Goal: Task Accomplishment & Management: Manage account settings

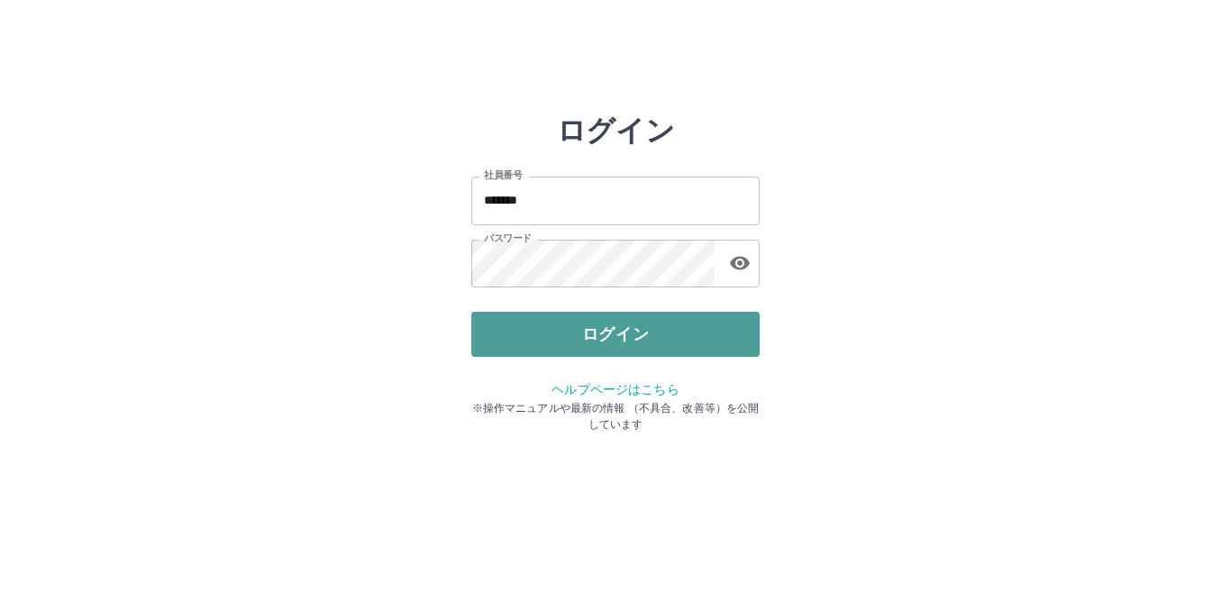
click at [613, 325] on button "ログイン" at bounding box center [615, 334] width 288 height 45
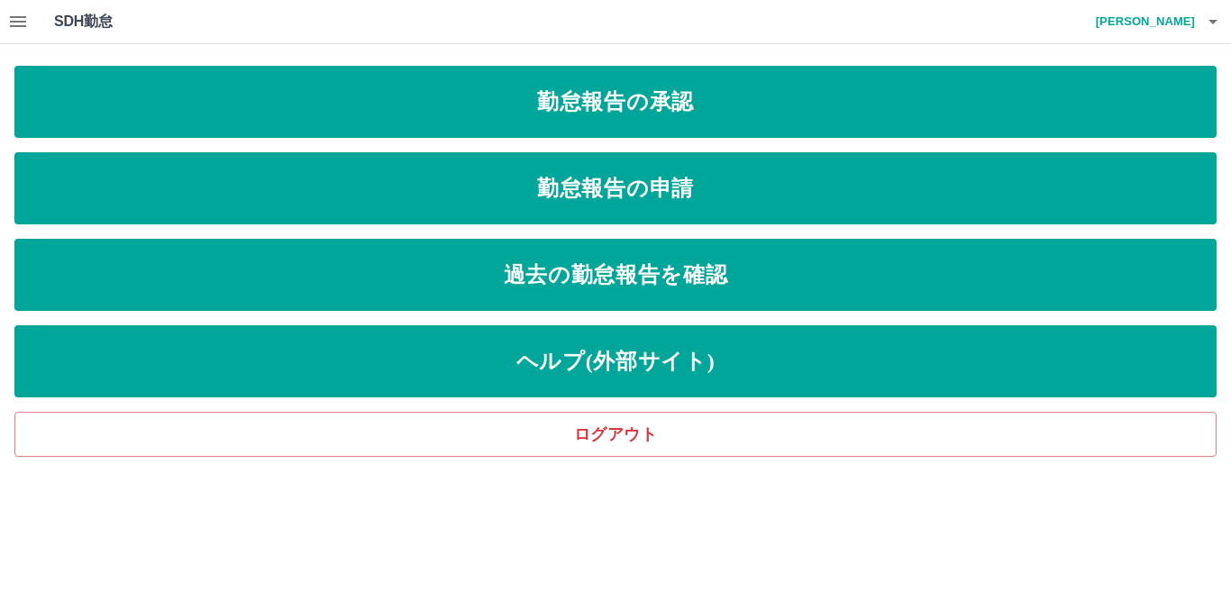
click at [12, 24] on icon "button" at bounding box center [18, 22] width 22 height 22
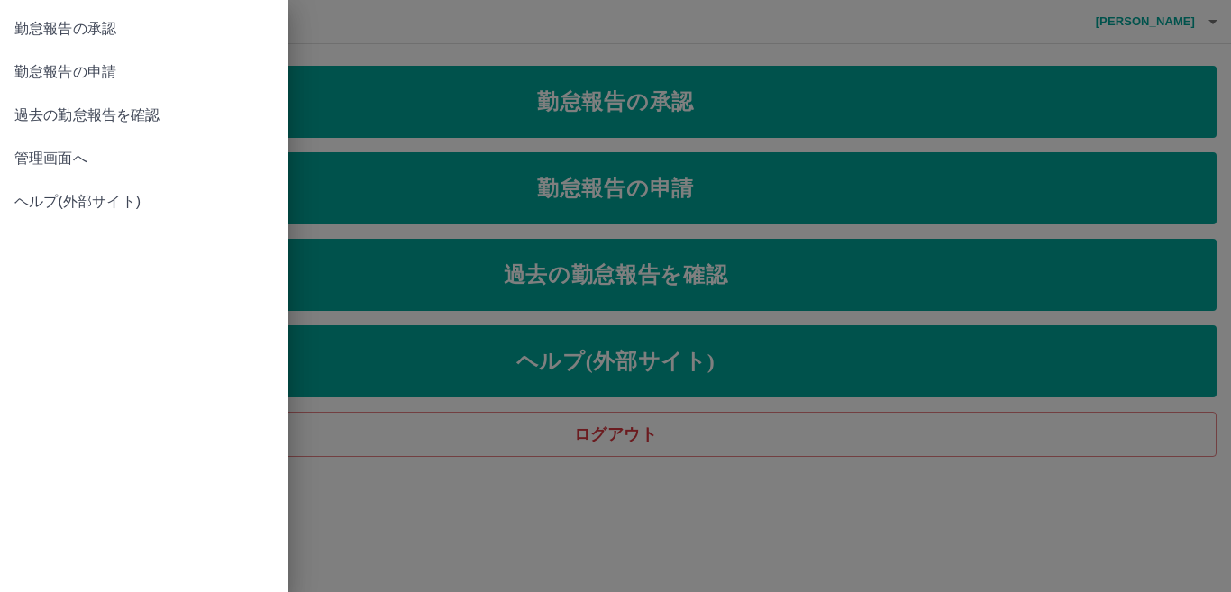
click at [71, 163] on span "管理画面へ" at bounding box center [143, 159] width 259 height 22
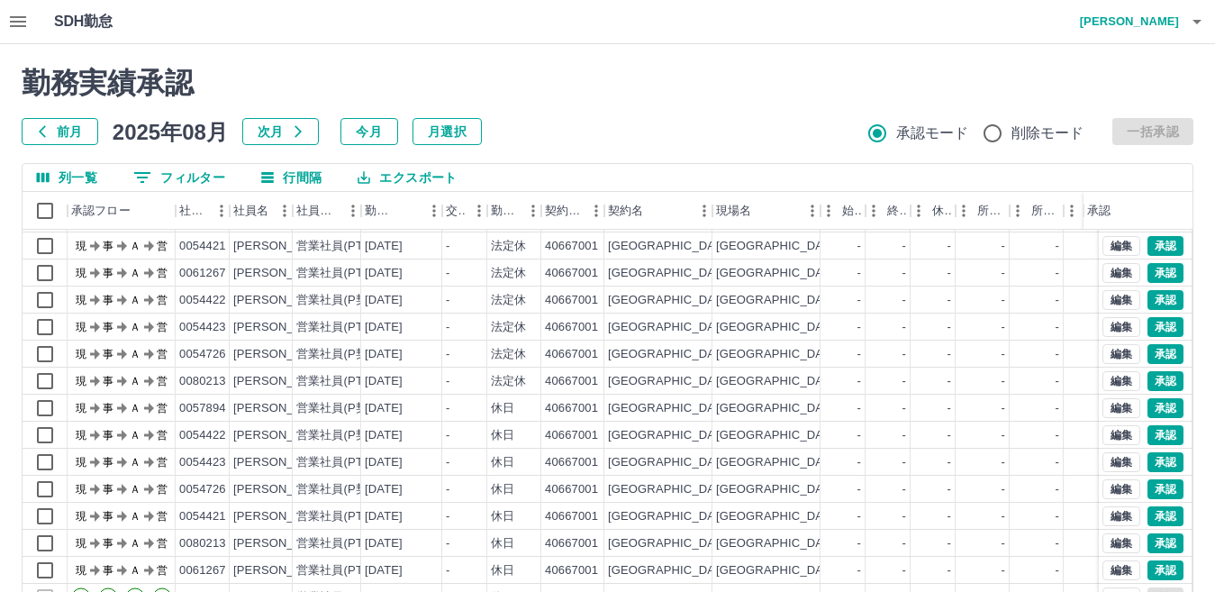
scroll to position [169, 0]
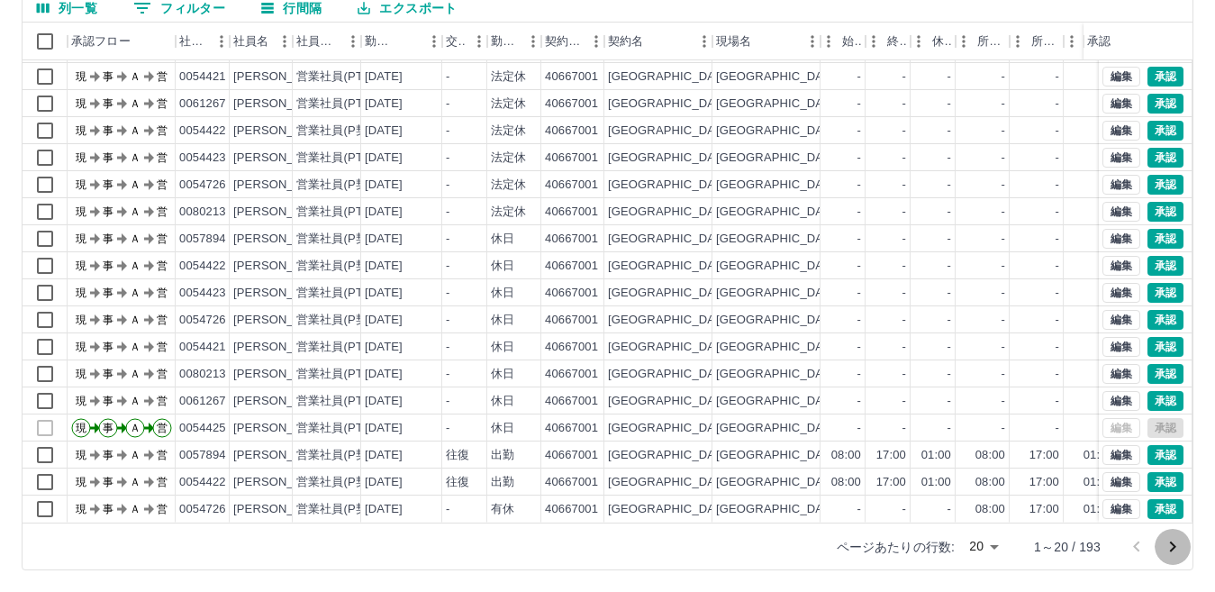
click at [1169, 544] on icon "次のページへ" at bounding box center [1173, 547] width 22 height 22
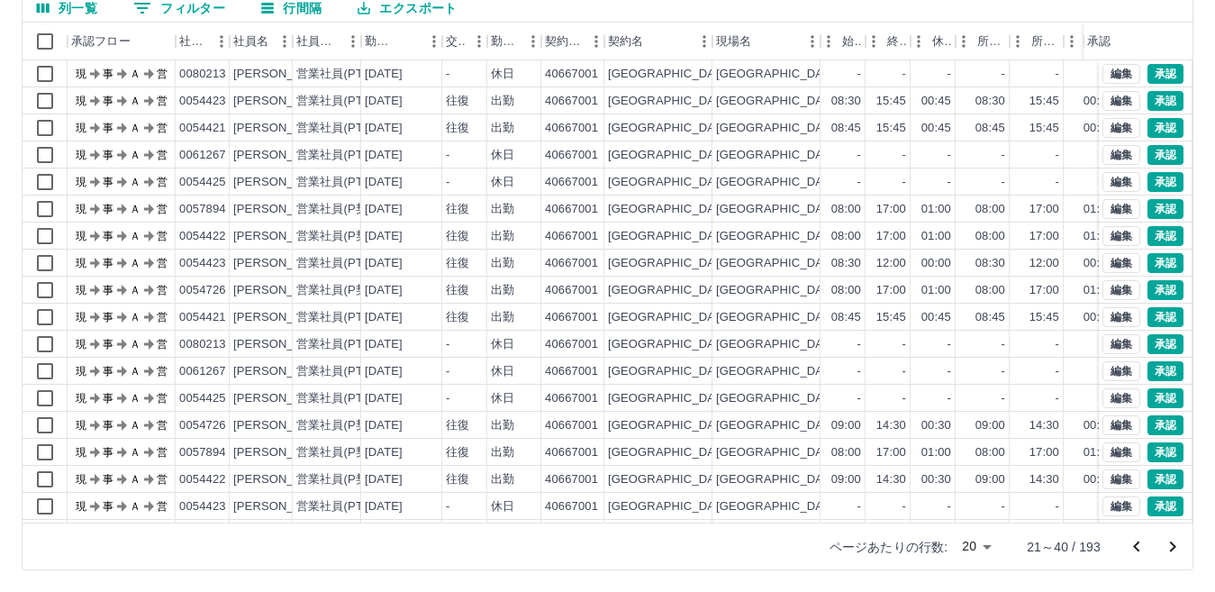
scroll to position [94, 0]
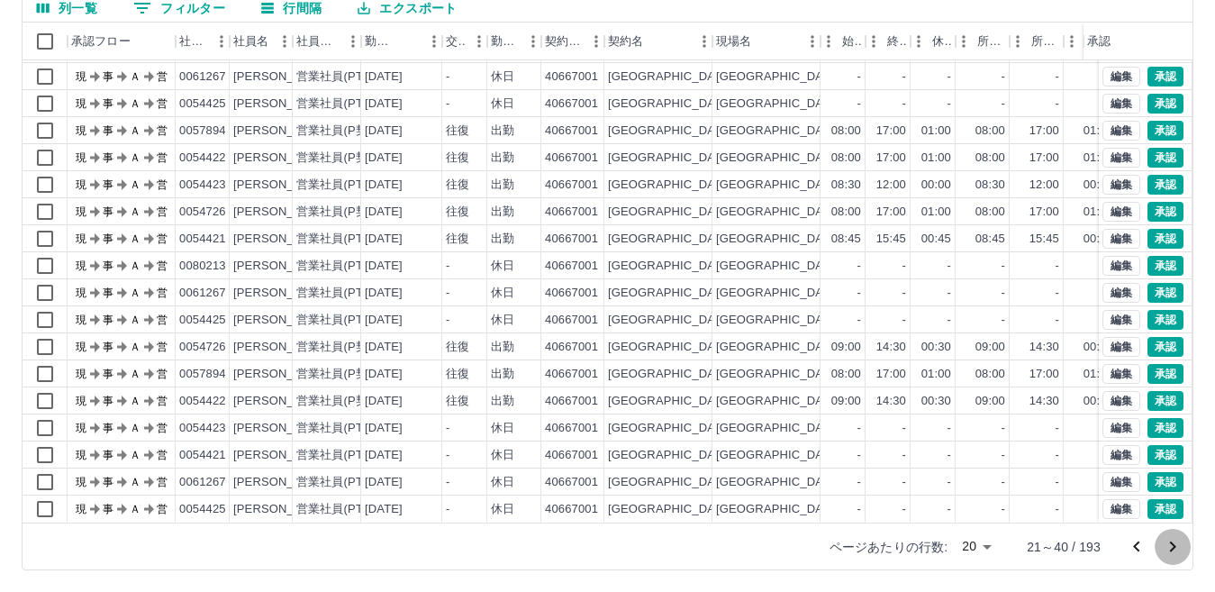
click at [1167, 546] on icon "次のページへ" at bounding box center [1173, 547] width 22 height 22
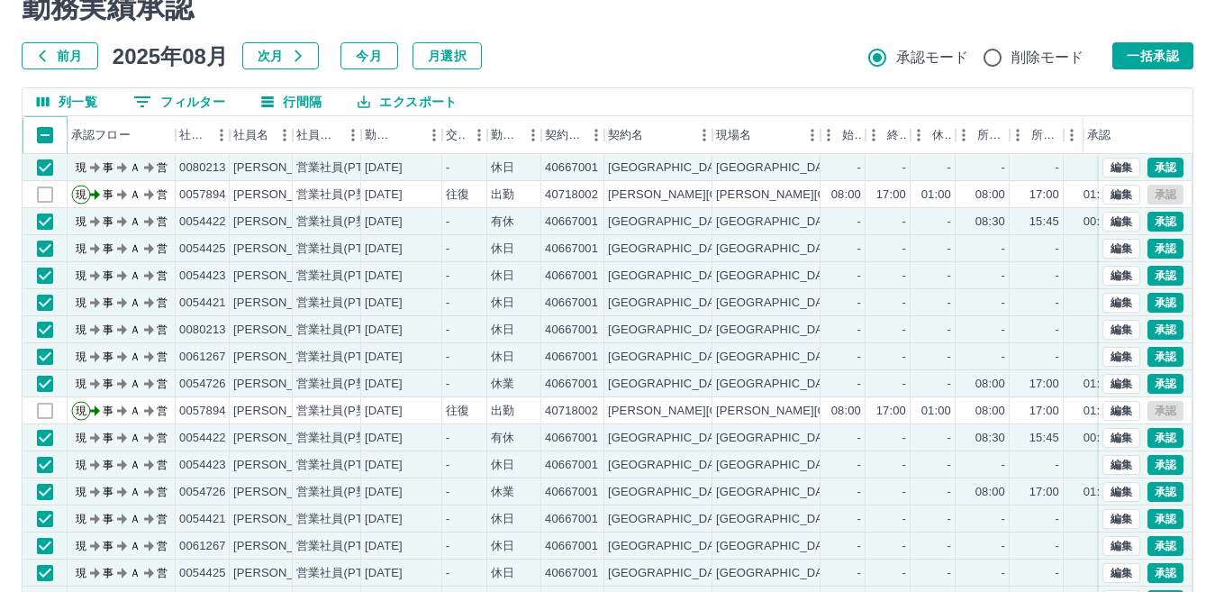
scroll to position [0, 0]
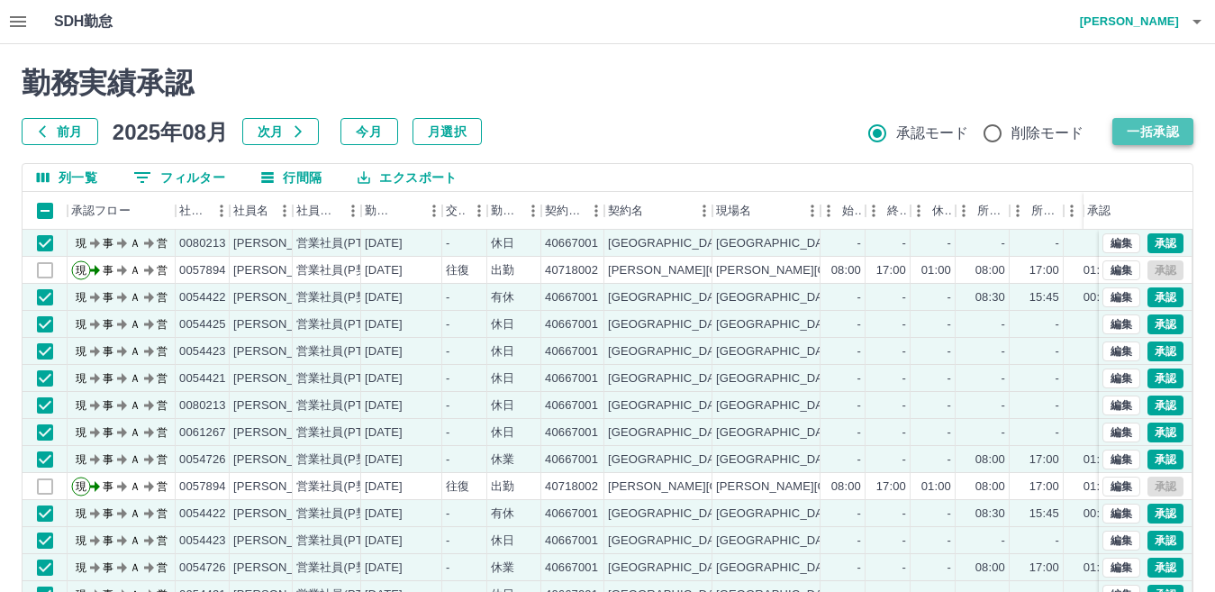
click at [1133, 138] on button "一括承認" at bounding box center [1153, 131] width 81 height 27
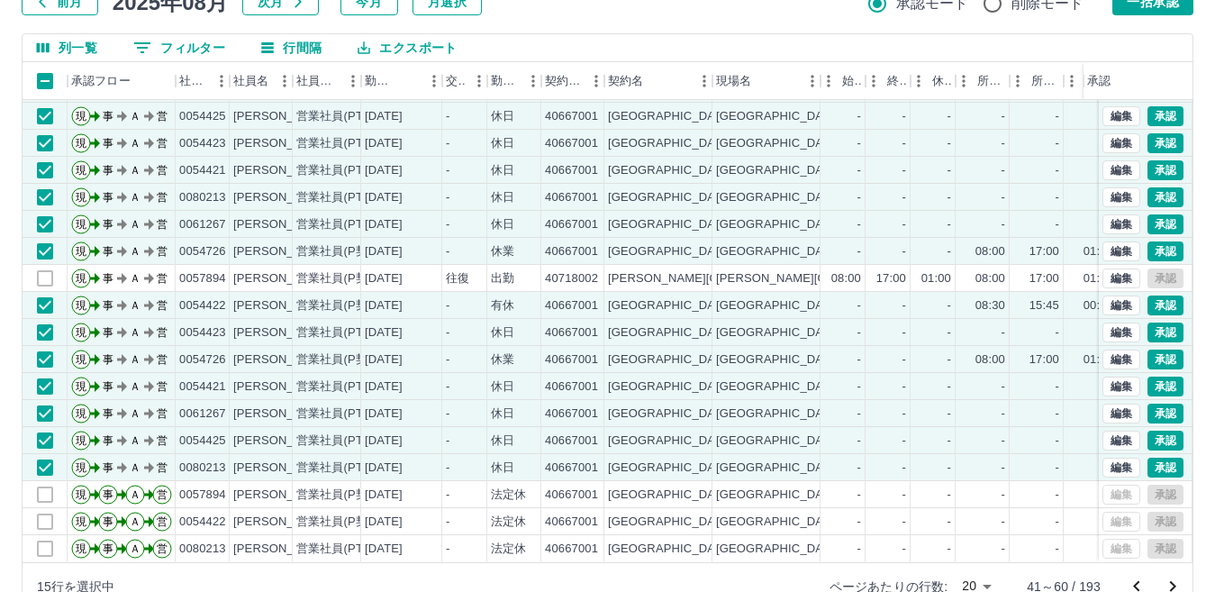
scroll to position [169, 0]
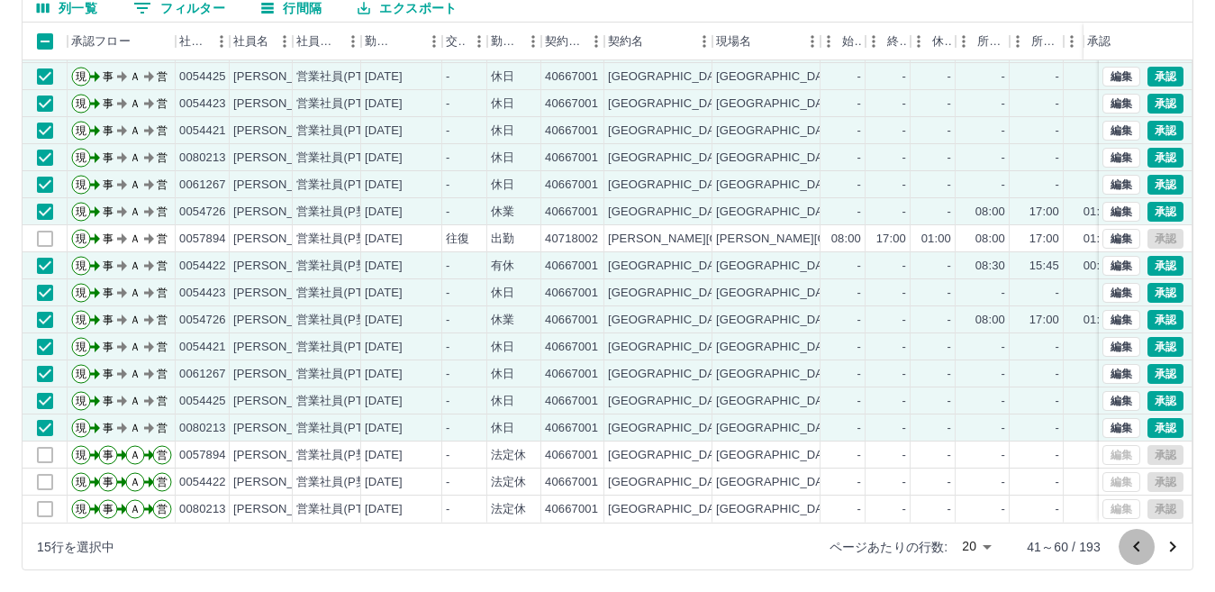
click at [1127, 543] on icon "前のページへ" at bounding box center [1137, 547] width 22 height 22
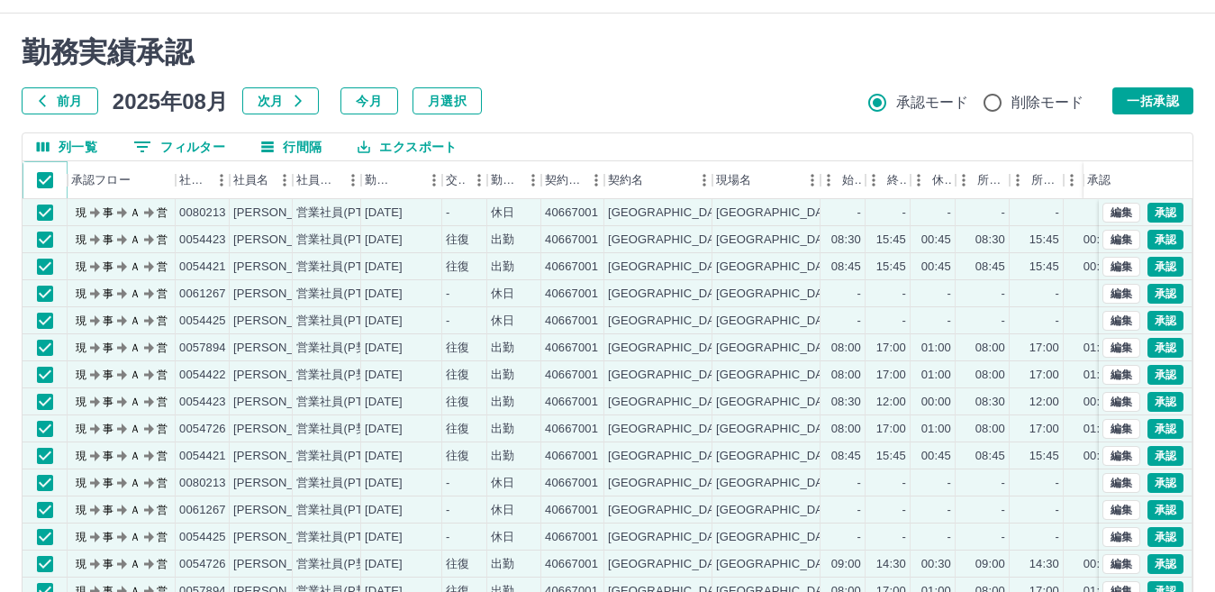
scroll to position [0, 0]
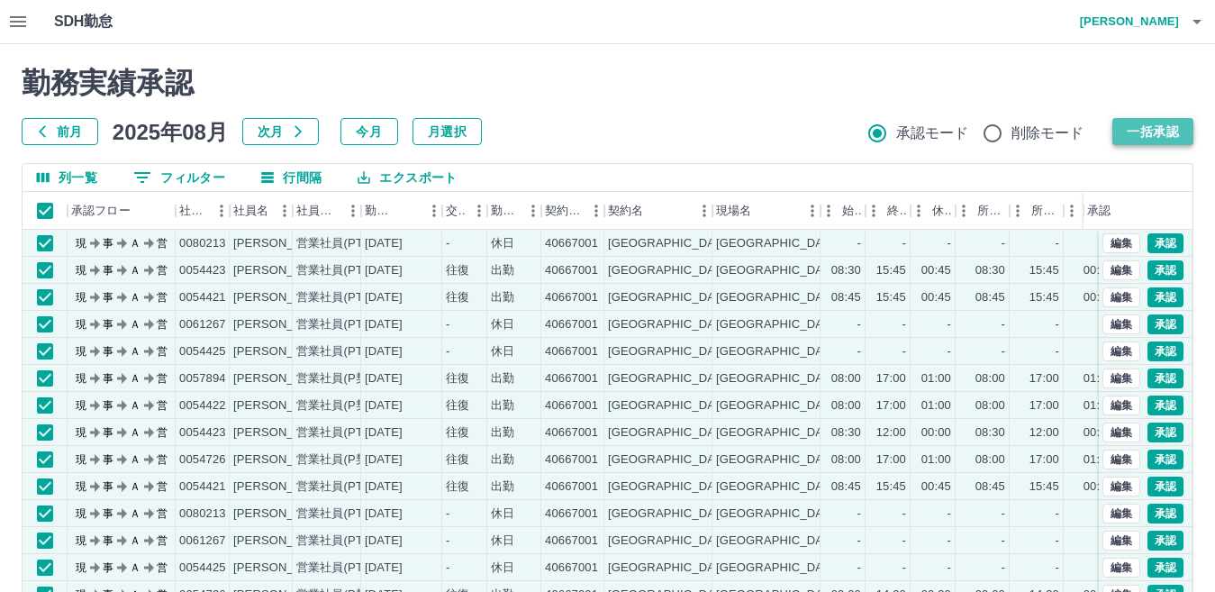
click at [1153, 137] on button "一括承認" at bounding box center [1153, 131] width 81 height 27
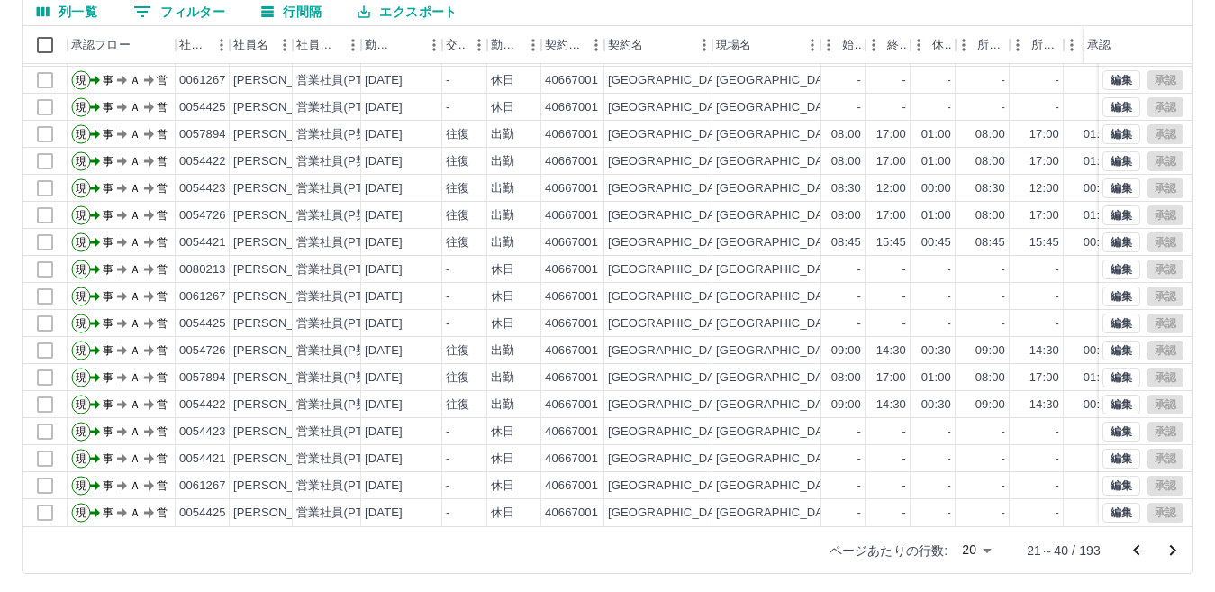
scroll to position [169, 0]
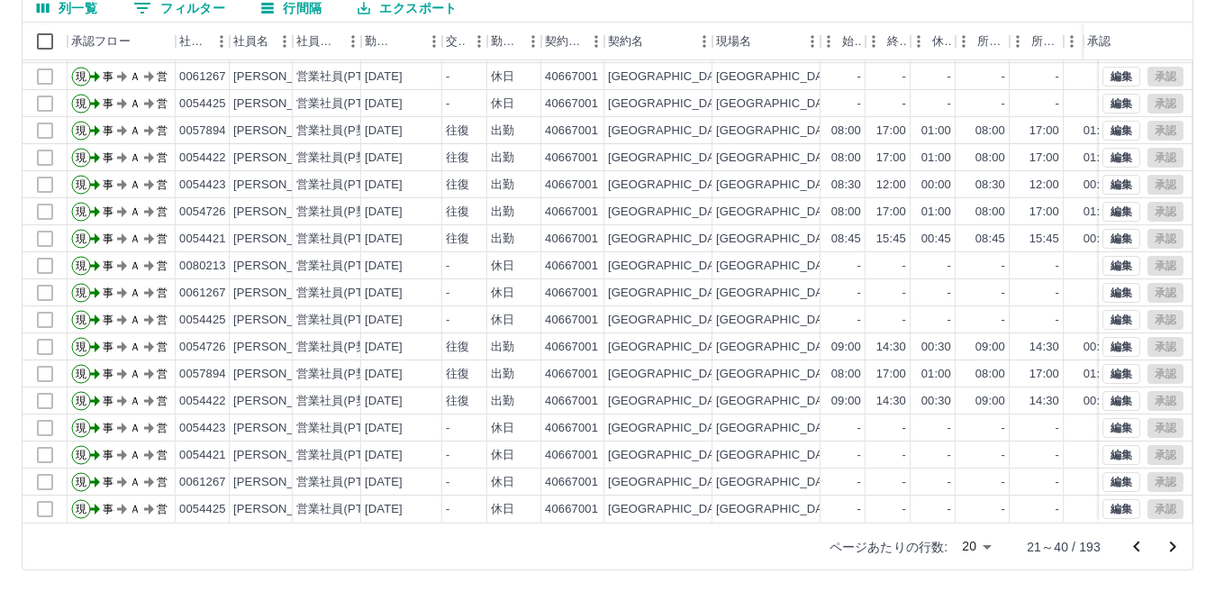
click at [1142, 546] on icon "前のページへ" at bounding box center [1137, 547] width 22 height 22
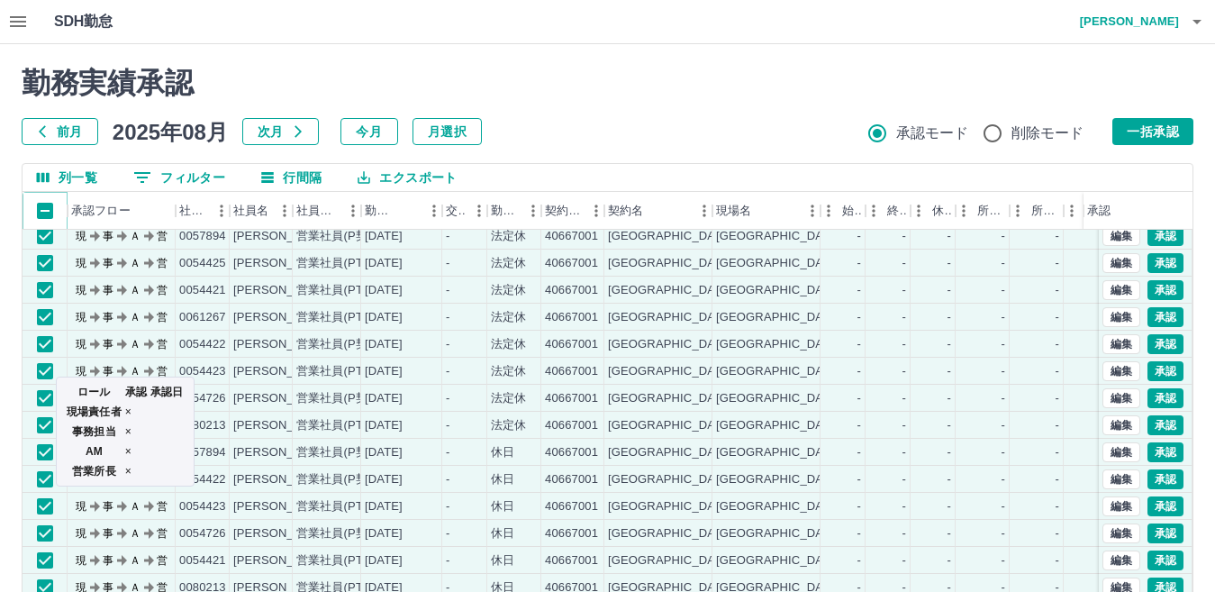
scroll to position [0, 0]
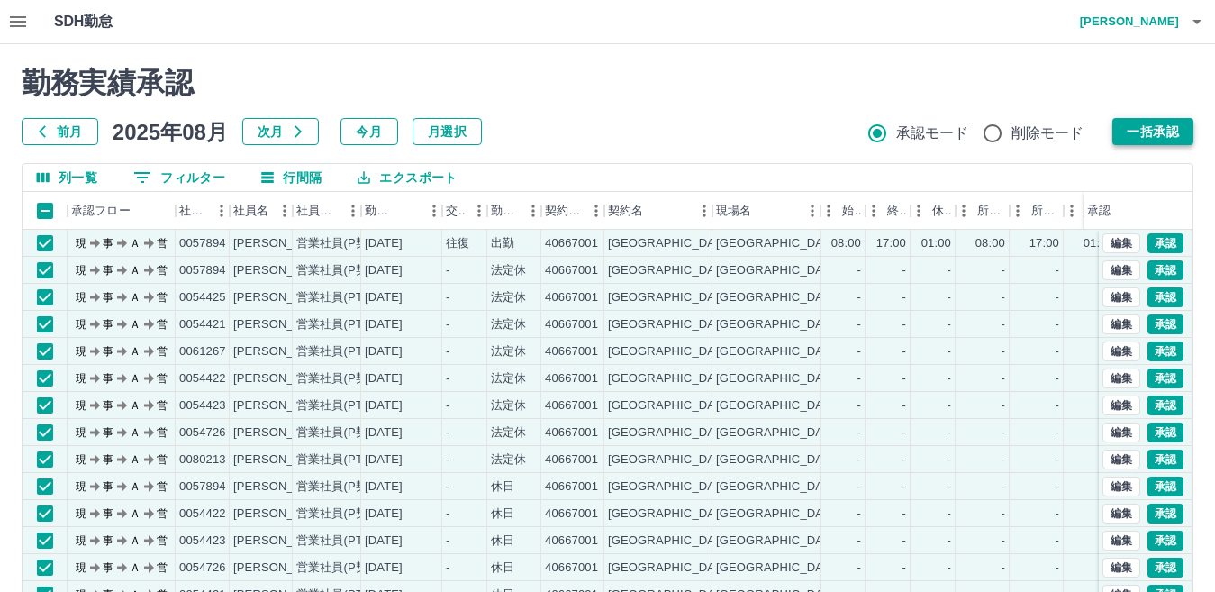
click at [1134, 128] on button "一括承認" at bounding box center [1153, 131] width 81 height 27
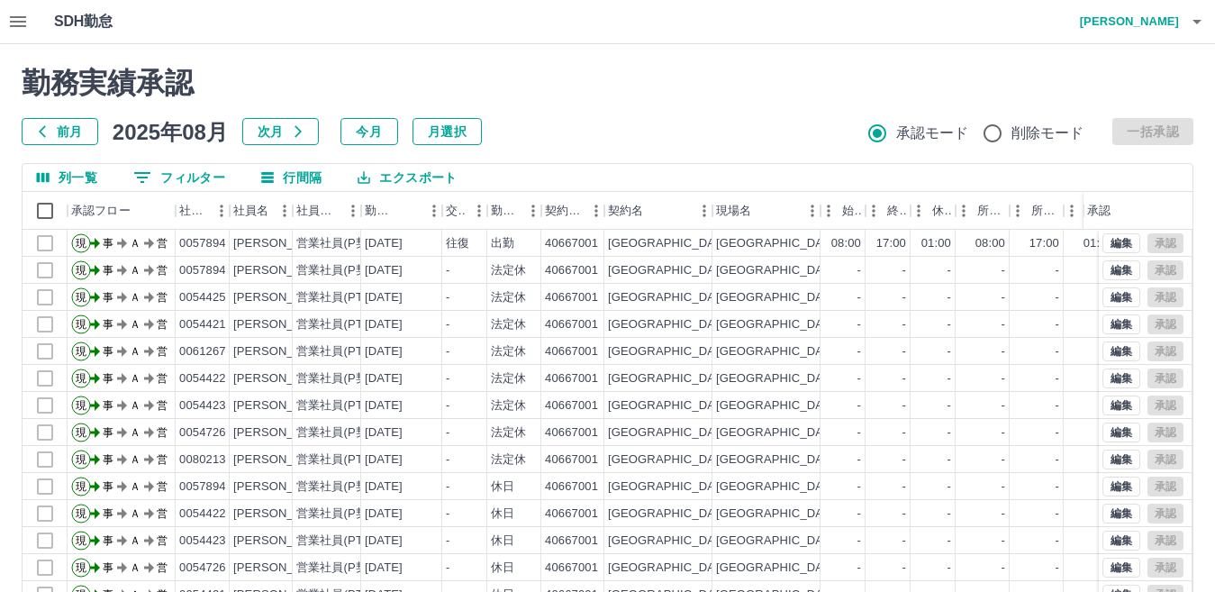
click at [21, 33] on button "button" at bounding box center [18, 21] width 36 height 43
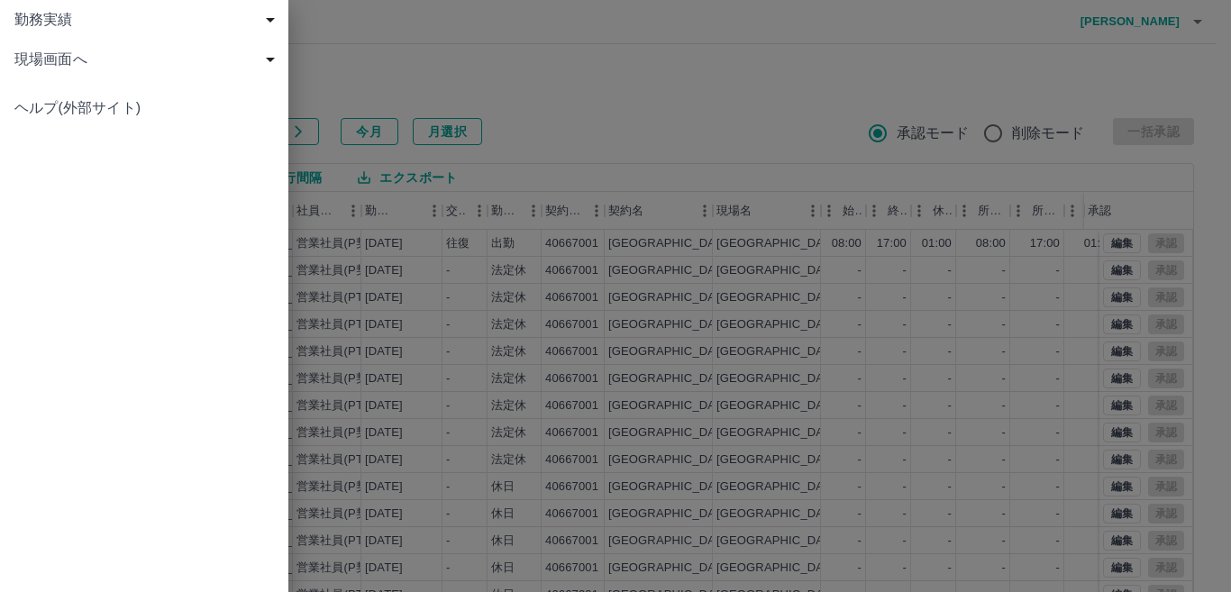
click at [32, 50] on span "現場画面へ" at bounding box center [147, 60] width 267 height 22
click at [52, 94] on span "現場画面へ" at bounding box center [152, 99] width 241 height 22
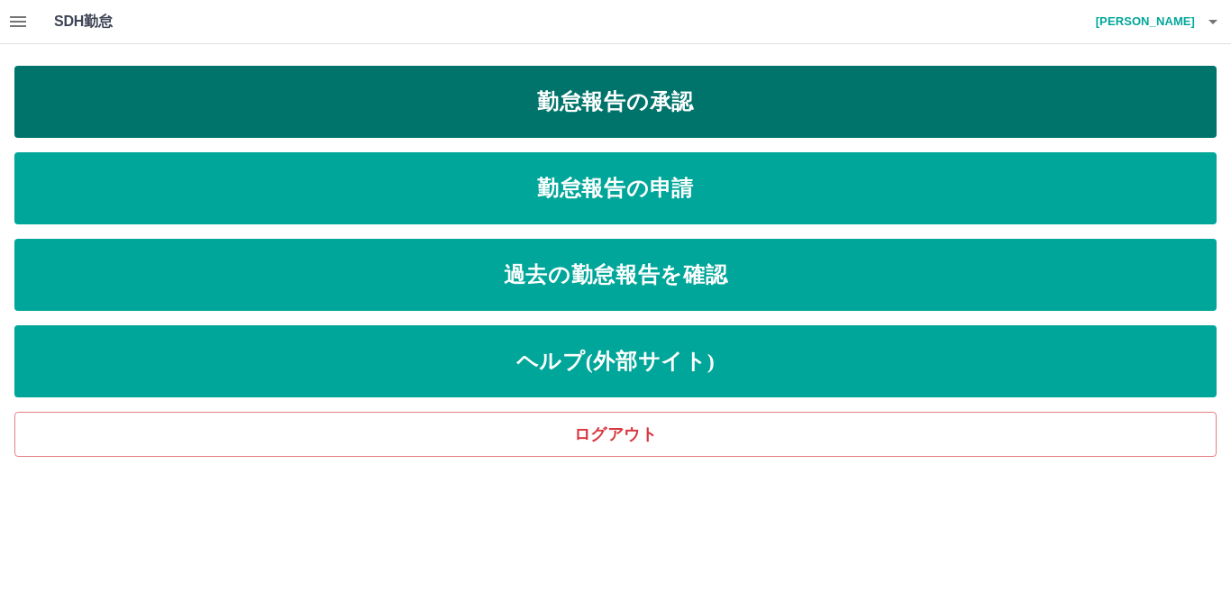
click at [531, 103] on link "勤怠報告の承認" at bounding box center [615, 102] width 1202 height 72
